Goal: Task Accomplishment & Management: Complete application form

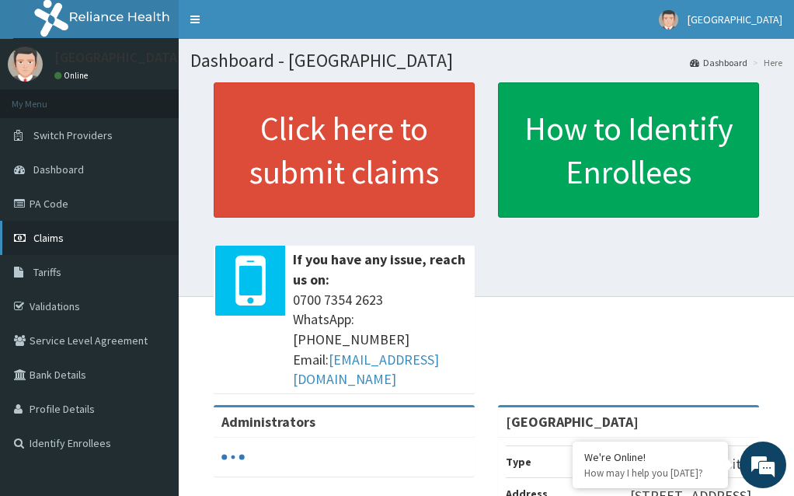
click at [65, 234] on link "Claims" at bounding box center [89, 238] width 179 height 34
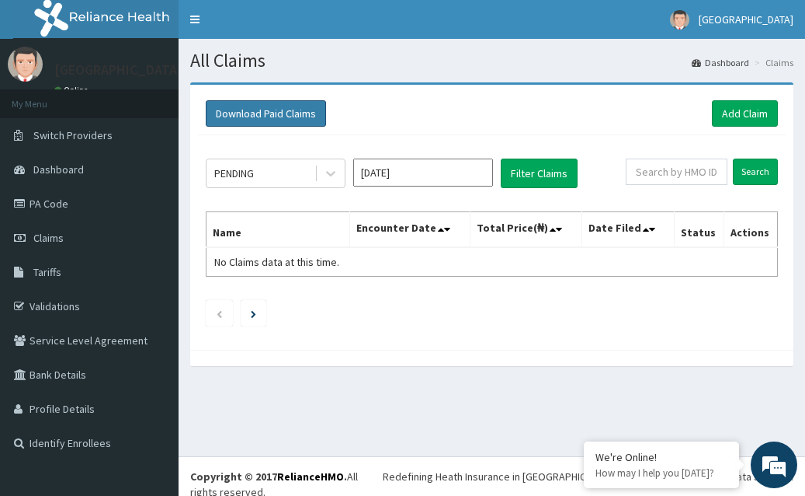
click at [261, 112] on button "Download Paid Claims" at bounding box center [266, 113] width 120 height 26
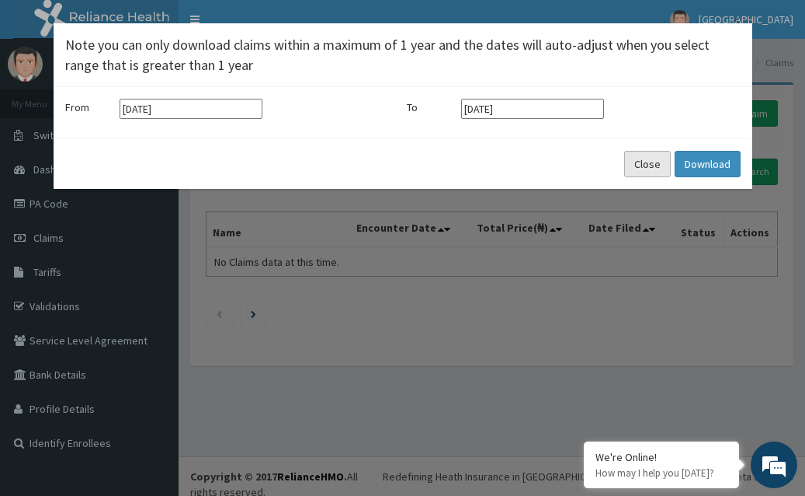
click at [657, 167] on button "Close" at bounding box center [647, 164] width 47 height 26
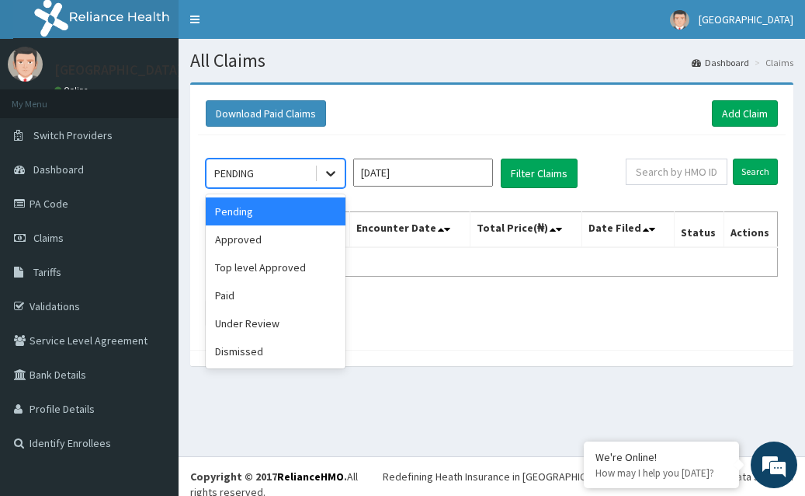
click at [325, 172] on icon at bounding box center [331, 173] width 16 height 16
click at [311, 241] on div "Approved" at bounding box center [276, 239] width 140 height 28
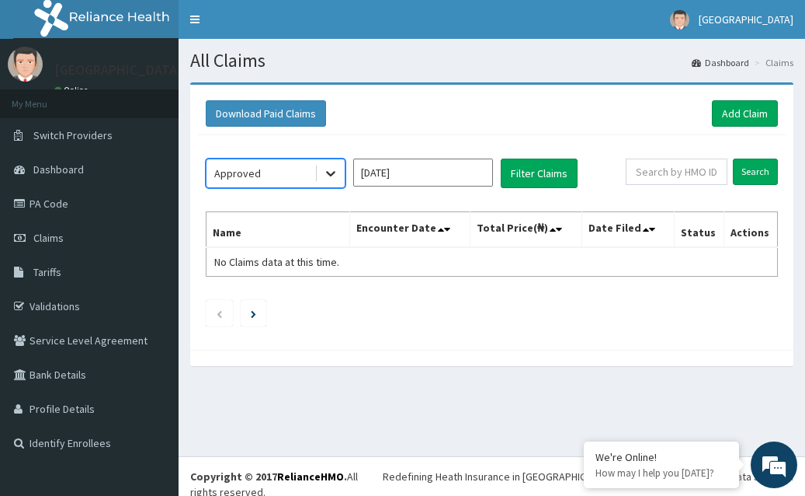
click at [332, 175] on icon at bounding box center [330, 174] width 9 height 5
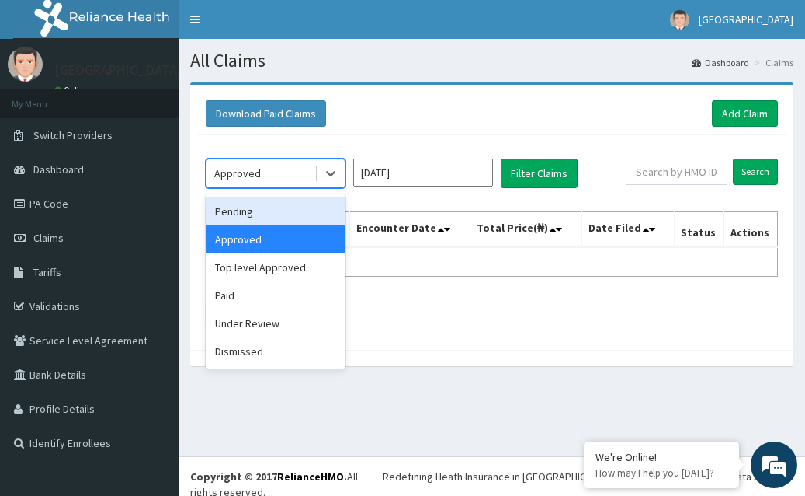
click at [304, 207] on div "Pending" at bounding box center [276, 211] width 140 height 28
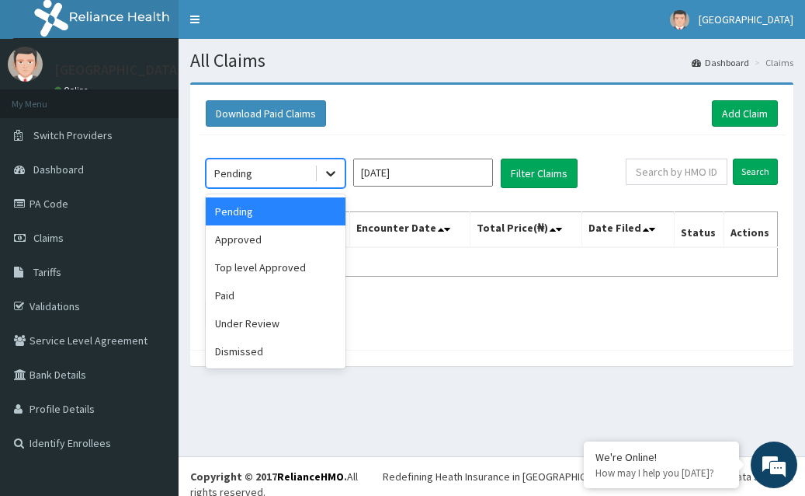
click at [340, 169] on div at bounding box center [331, 173] width 28 height 28
click at [297, 305] on div "Paid" at bounding box center [276, 295] width 140 height 28
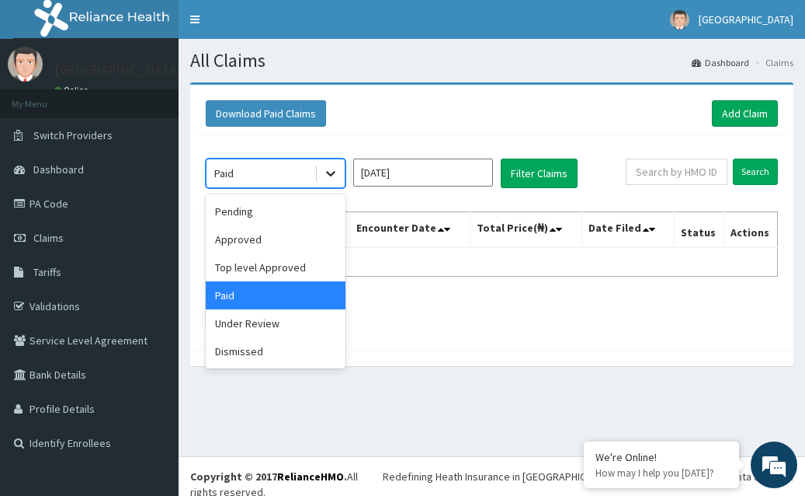
click at [328, 177] on icon at bounding box center [331, 173] width 16 height 16
click at [317, 215] on div "Pending" at bounding box center [276, 211] width 140 height 28
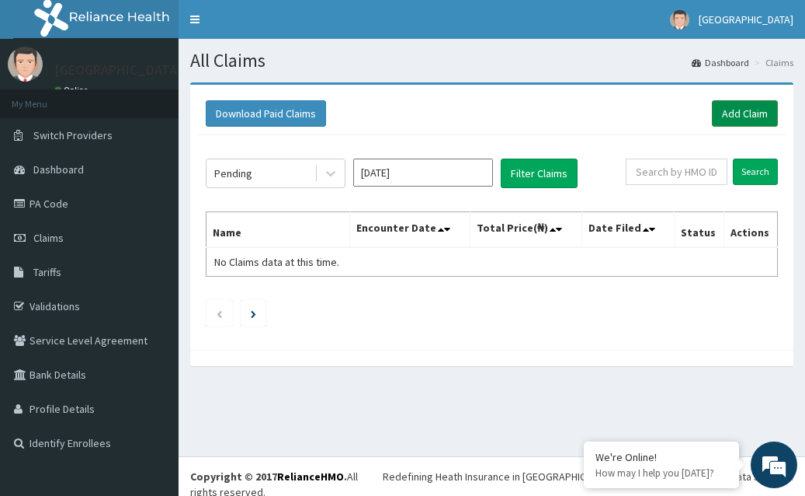
click at [731, 114] on link "Add Claim" at bounding box center [745, 113] width 66 height 26
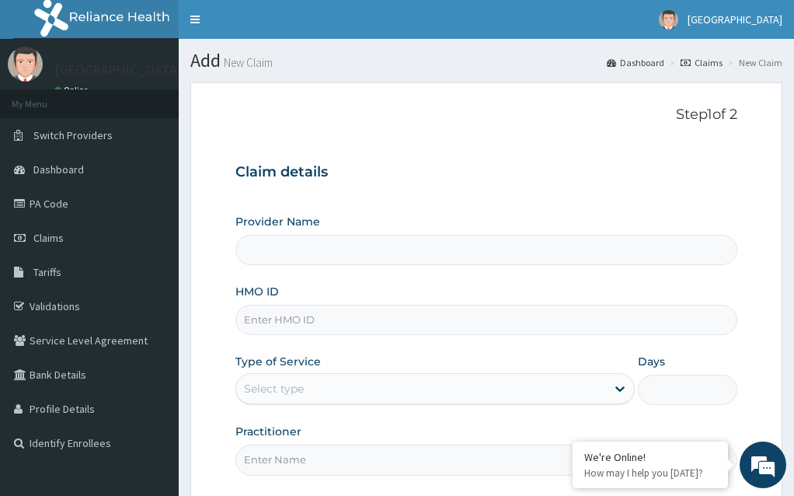
type input "[GEOGRAPHIC_DATA]"
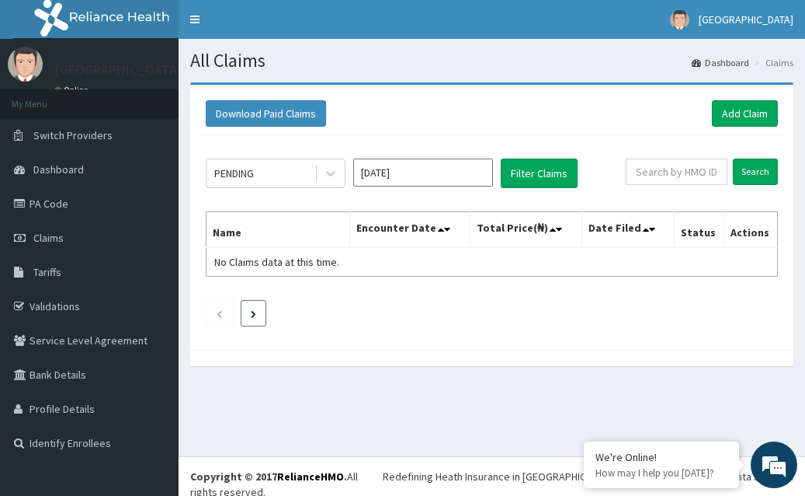
click at [257, 313] on li at bounding box center [254, 313] width 26 height 26
click at [101, 295] on link "Validations" at bounding box center [89, 306] width 179 height 34
